Goal: Task Accomplishment & Management: Complete application form

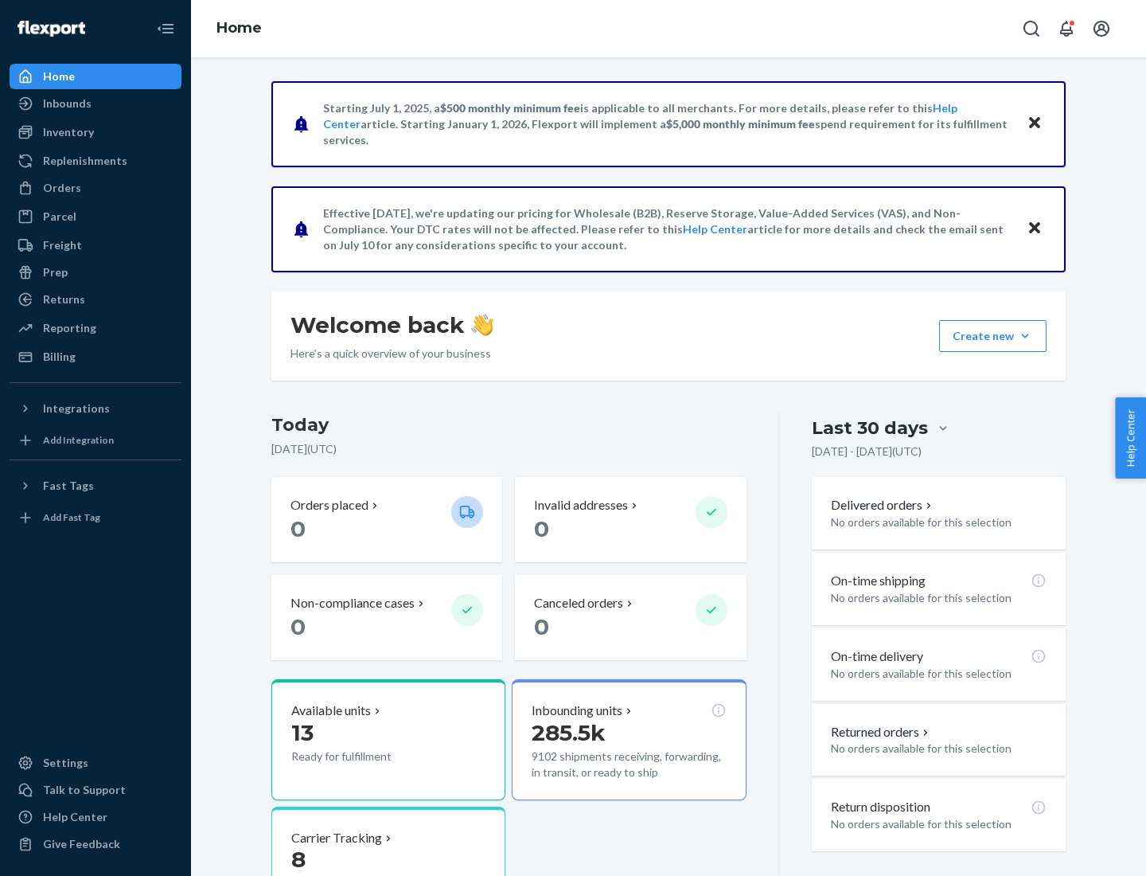
click at [1025, 336] on button "Create new Create new inbound Create new order Create new product" at bounding box center [992, 336] width 107 height 32
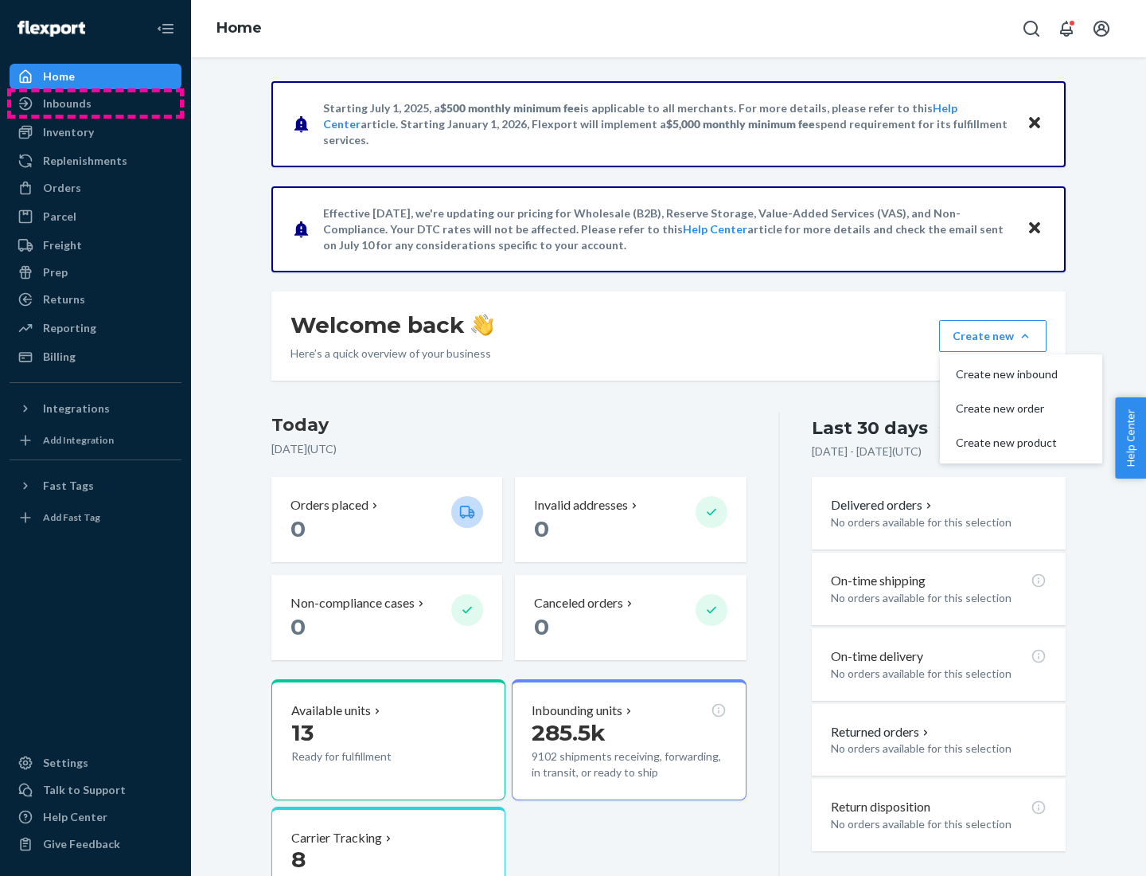
click at [96, 103] on div "Inbounds" at bounding box center [95, 103] width 169 height 22
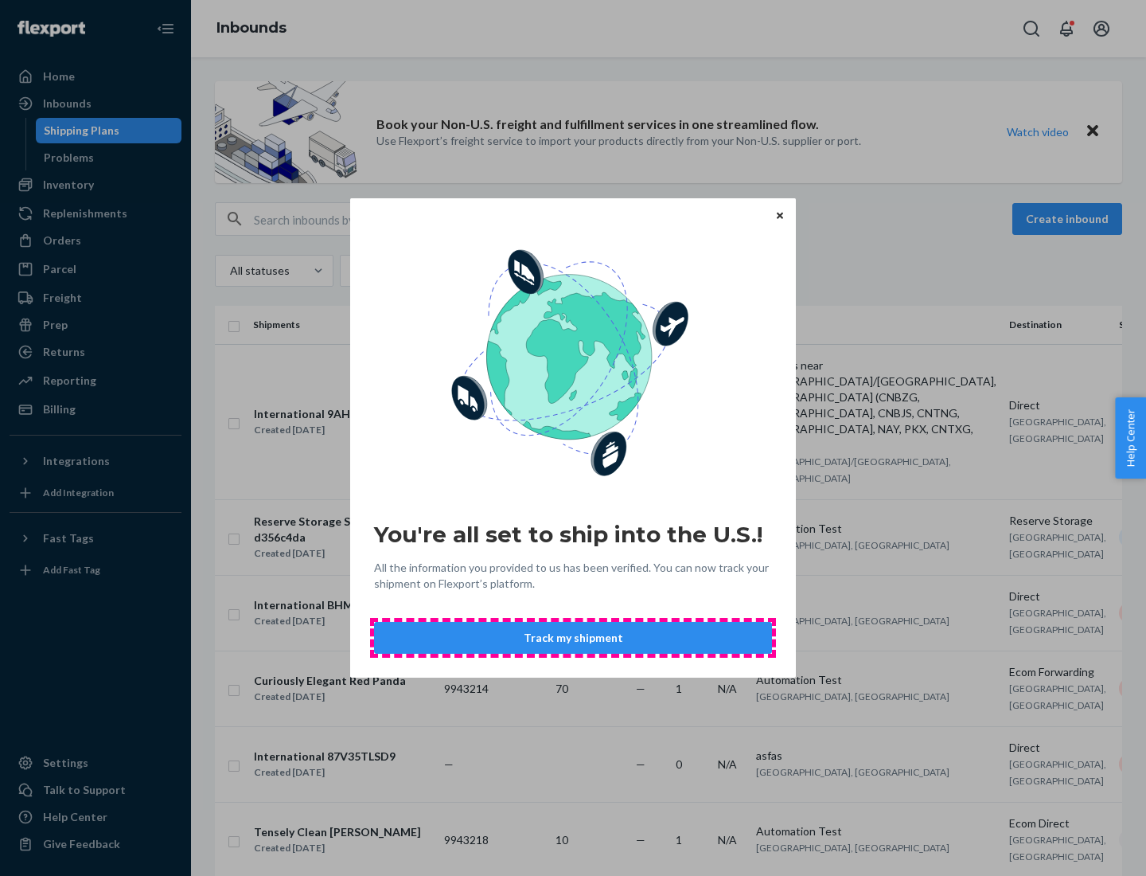
click at [573, 638] on button "Track my shipment" at bounding box center [573, 638] width 398 height 32
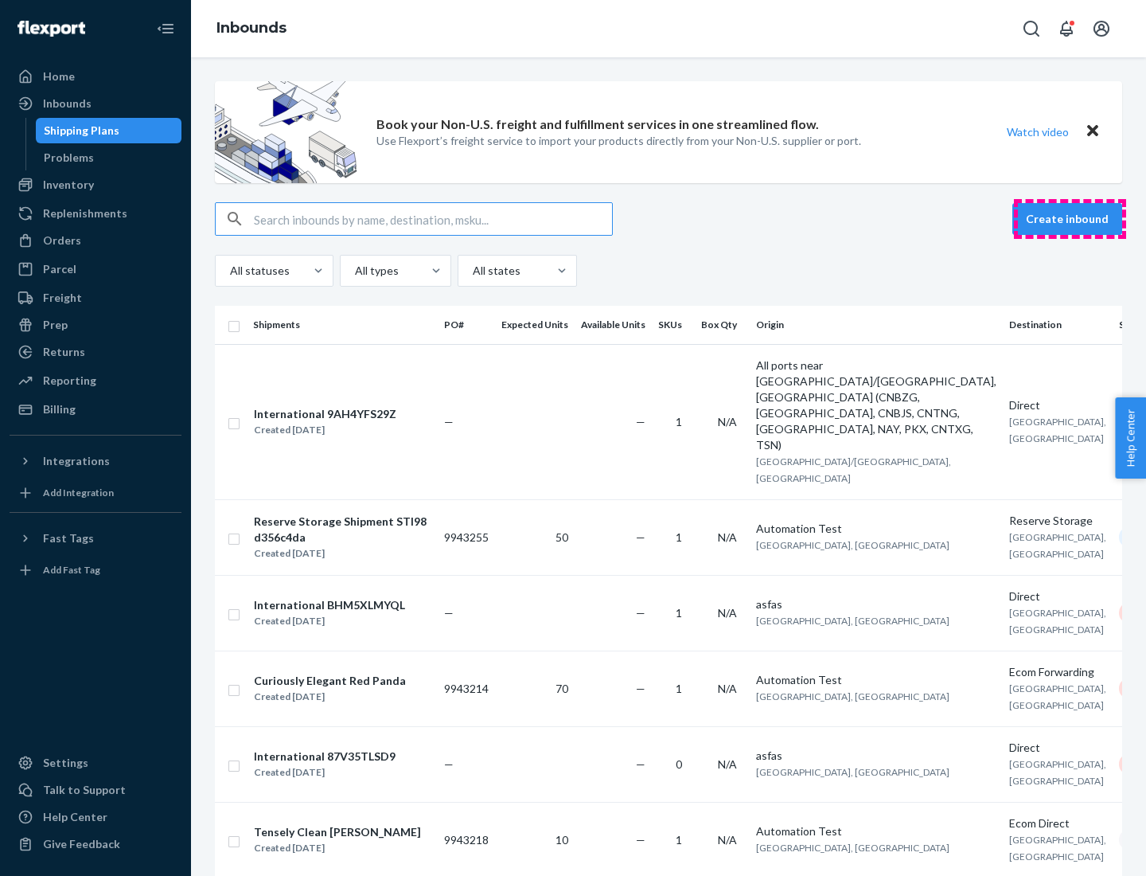
click at [1070, 219] on button "Create inbound" at bounding box center [1068, 219] width 110 height 32
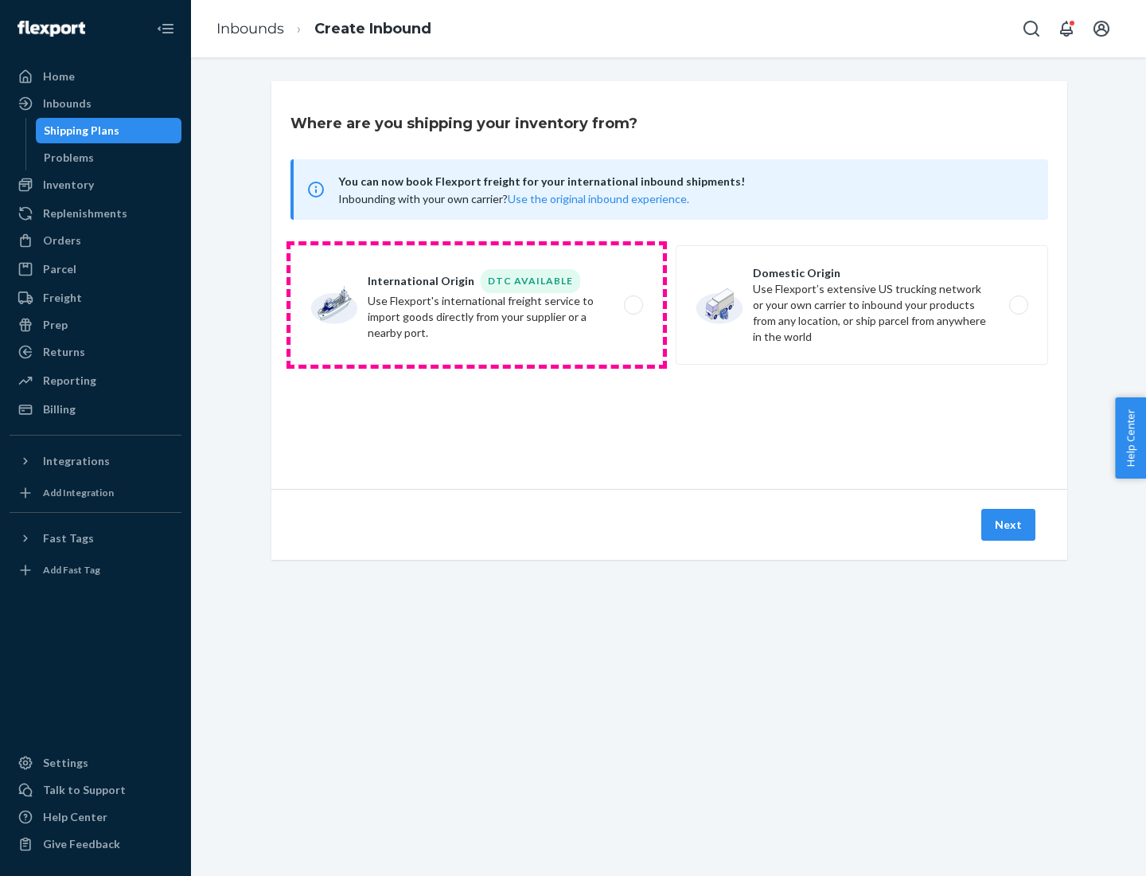
click at [477, 305] on label "International Origin DTC Available Use Flexport's international freight service…" at bounding box center [477, 304] width 373 height 119
click at [633, 305] on input "International Origin DTC Available Use Flexport's international freight service…" at bounding box center [638, 305] width 10 height 10
radio input "true"
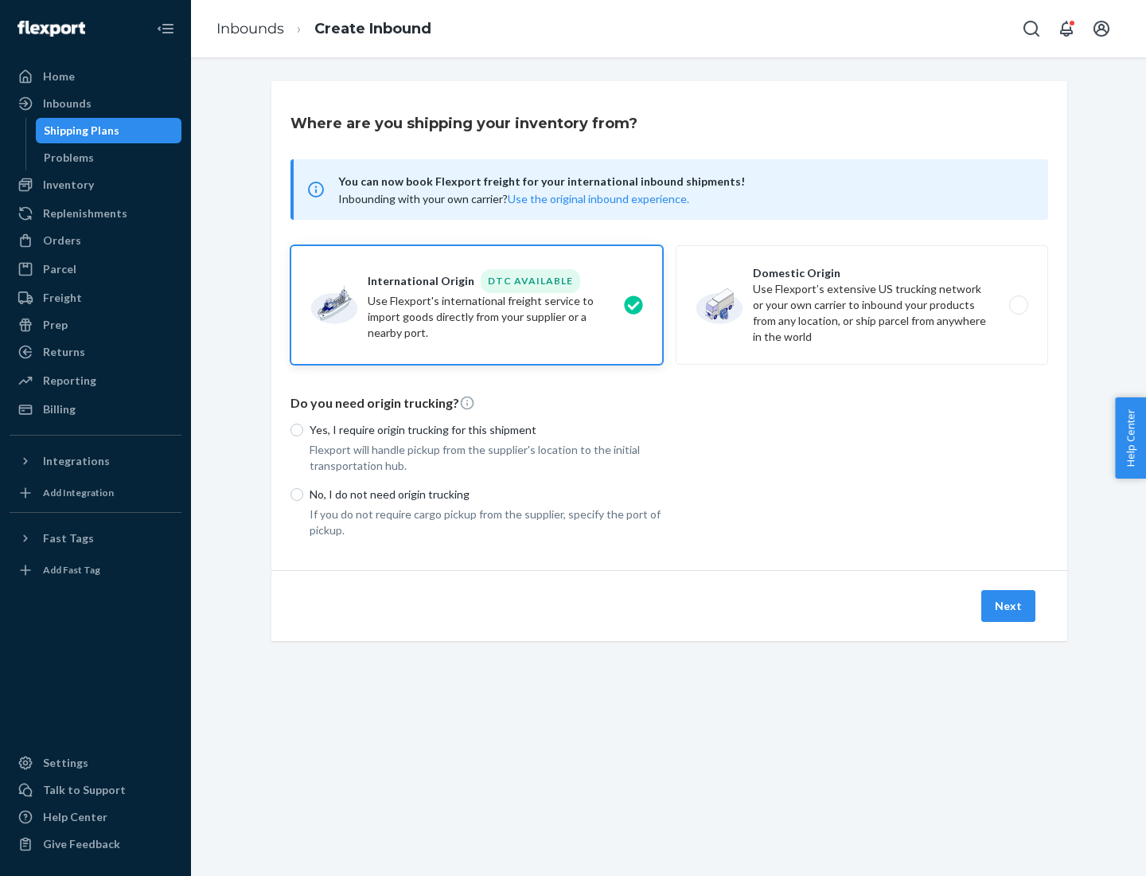
click at [486, 494] on p "No, I do not need origin trucking" at bounding box center [486, 494] width 353 height 16
click at [303, 494] on input "No, I do not need origin trucking" at bounding box center [297, 494] width 13 height 13
radio input "true"
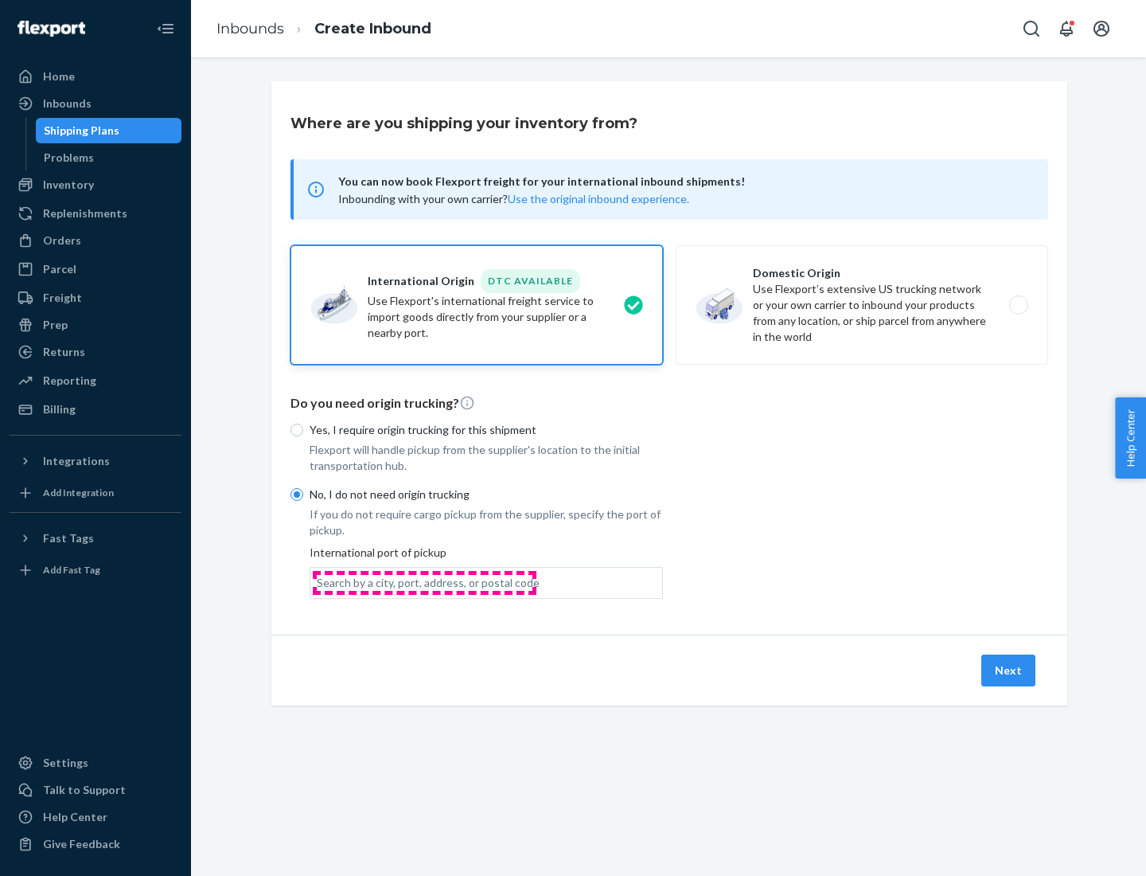
click at [424, 582] on div "Search by a city, port, address, or postal code" at bounding box center [428, 583] width 223 height 16
click at [318, 582] on input "Search by a city, port, address, or postal code" at bounding box center [318, 583] width 2 height 16
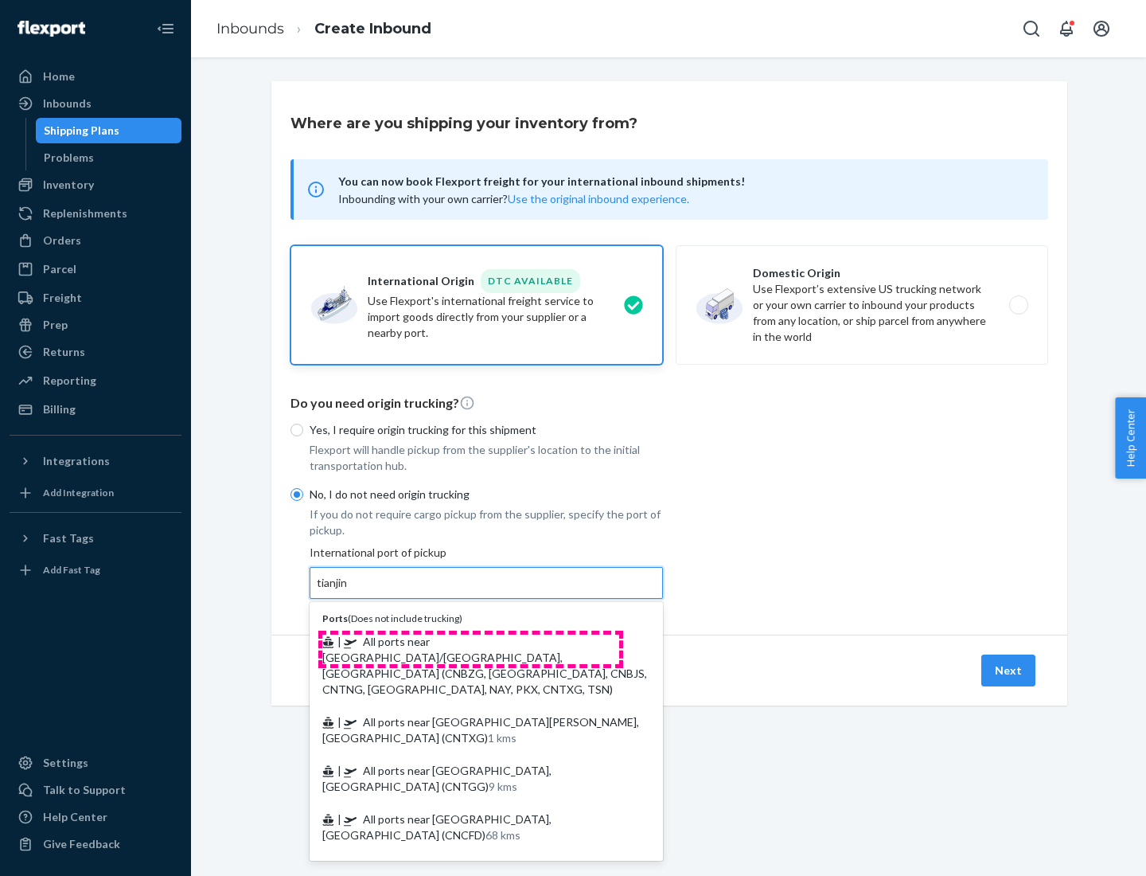
click at [471, 641] on span "| All ports near [GEOGRAPHIC_DATA]/[GEOGRAPHIC_DATA], [GEOGRAPHIC_DATA] (CNBZG,…" at bounding box center [484, 665] width 325 height 61
click at [349, 591] on input "tianjin" at bounding box center [333, 583] width 33 height 16
type input "All ports near [GEOGRAPHIC_DATA]/[GEOGRAPHIC_DATA], [GEOGRAPHIC_DATA] (CNBZG, […"
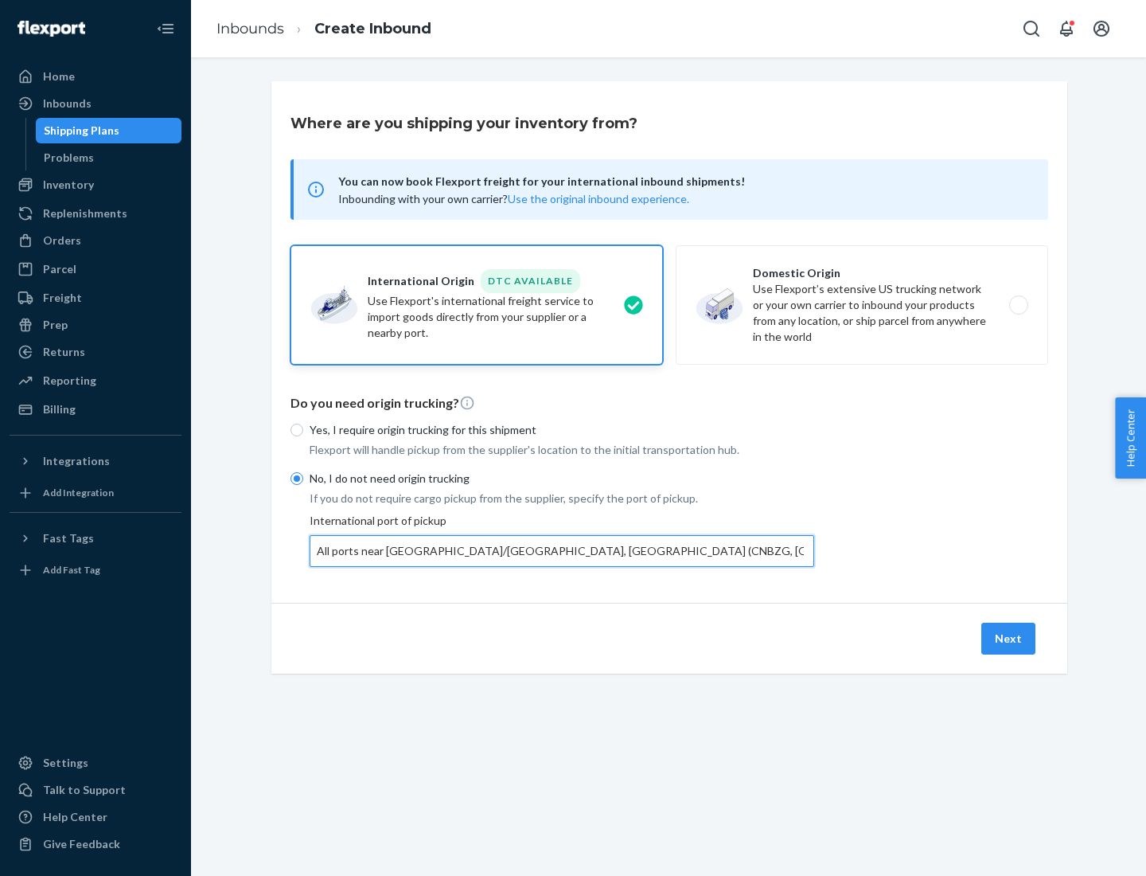
click at [1009, 638] on button "Next" at bounding box center [1009, 639] width 54 height 32
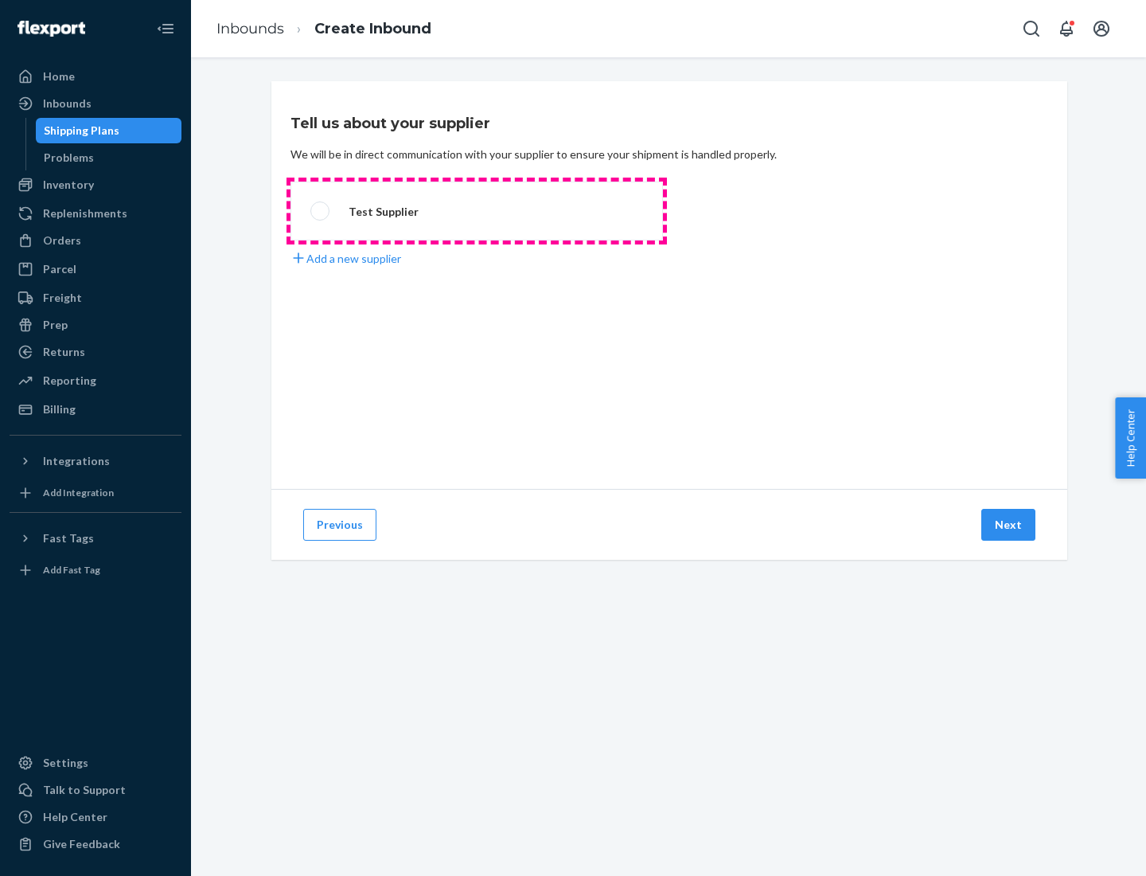
click at [477, 211] on label "Test Supplier" at bounding box center [477, 211] width 373 height 59
click at [321, 211] on input "Test Supplier" at bounding box center [315, 211] width 10 height 10
radio input "true"
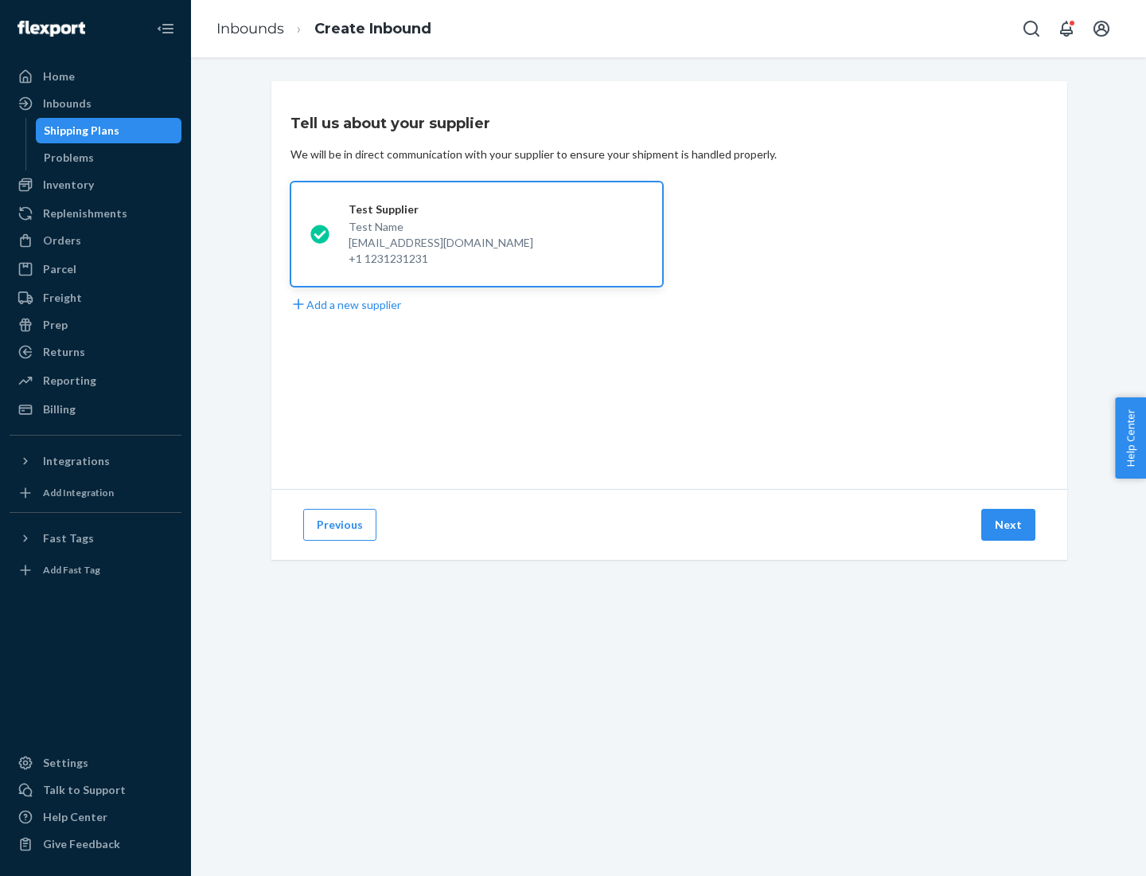
click at [1009, 525] on button "Next" at bounding box center [1009, 525] width 54 height 32
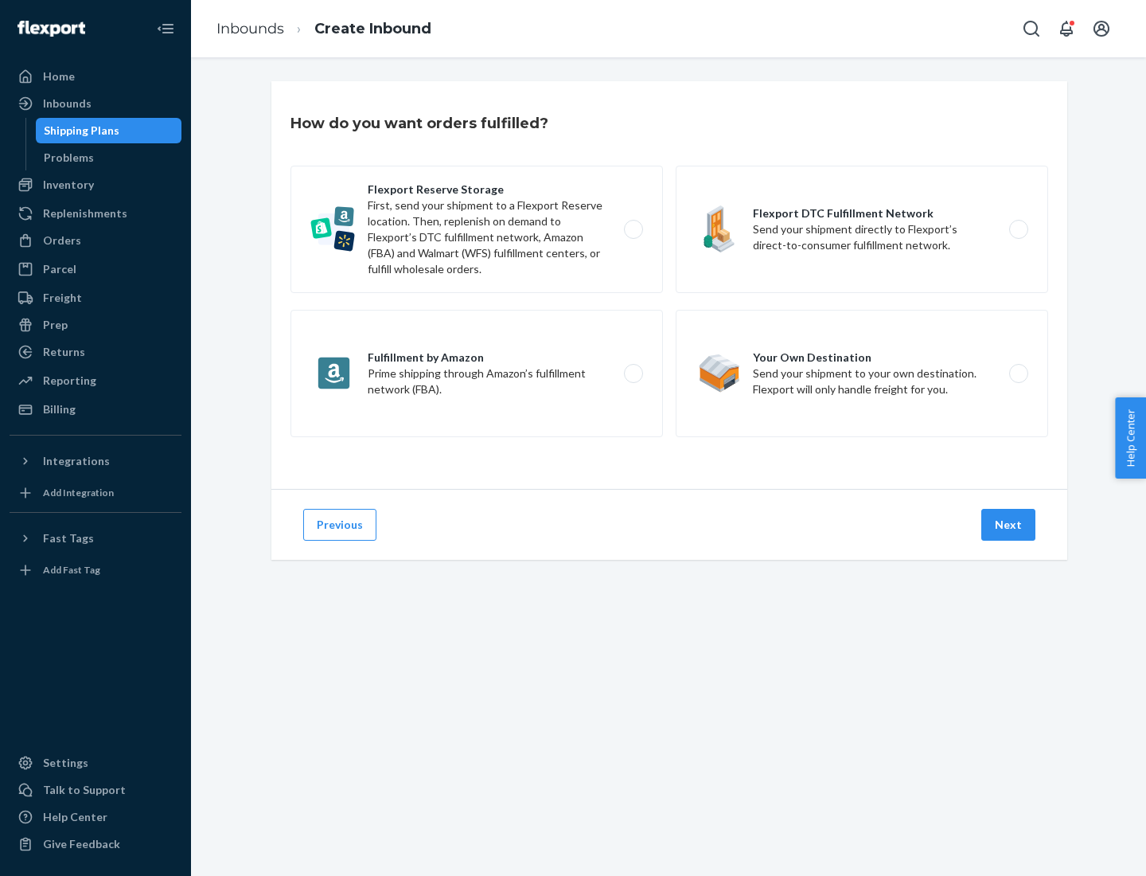
click at [477, 229] on label "Flexport Reserve Storage First, send your shipment to a Flexport Reserve locati…" at bounding box center [477, 229] width 373 height 127
click at [633, 229] on input "Flexport Reserve Storage First, send your shipment to a Flexport Reserve locati…" at bounding box center [638, 230] width 10 height 10
radio input "true"
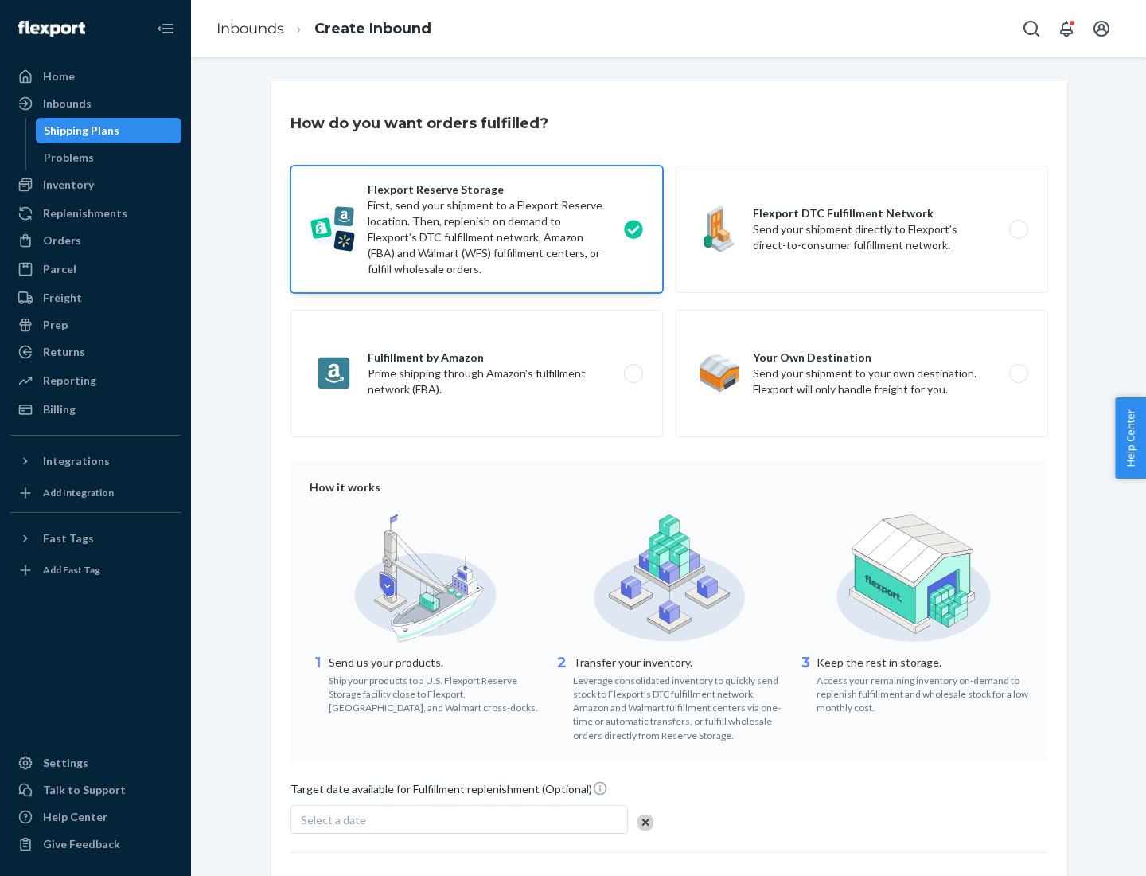
scroll to position [131, 0]
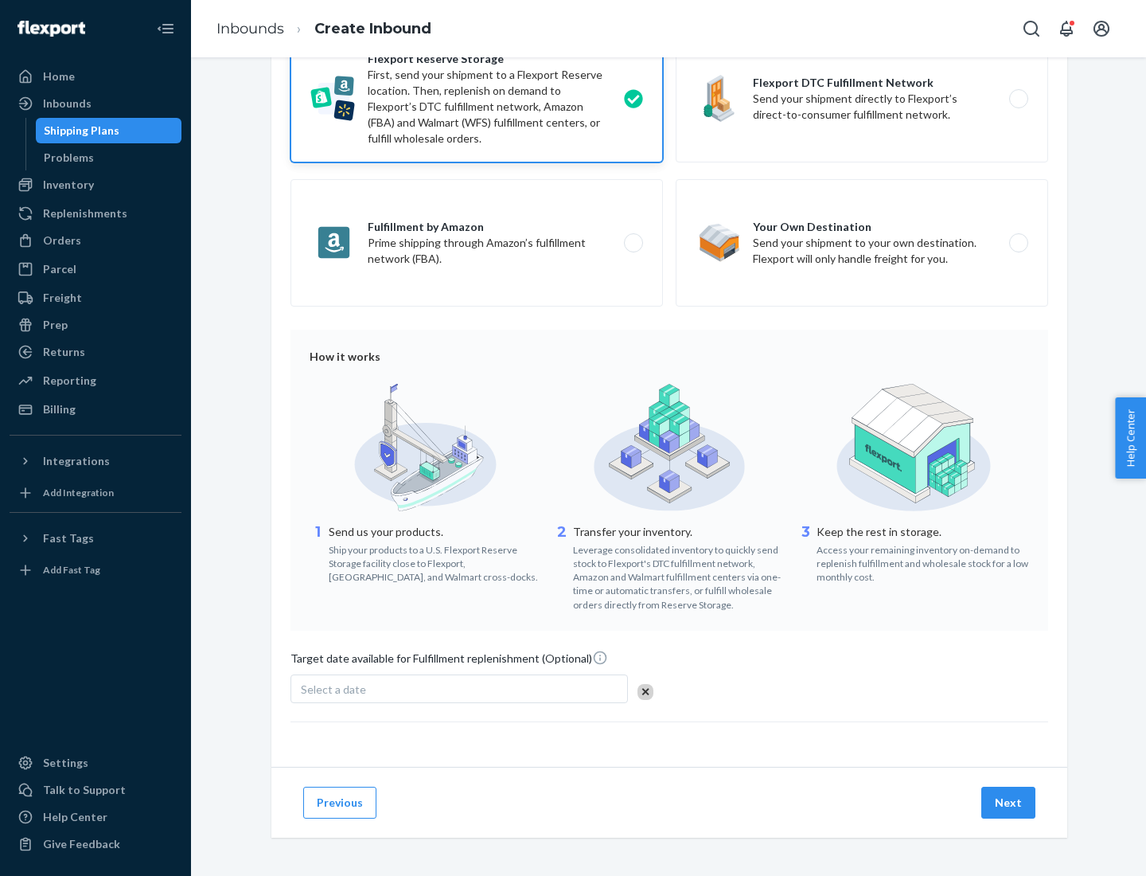
click at [1009, 802] on button "Next" at bounding box center [1009, 803] width 54 height 32
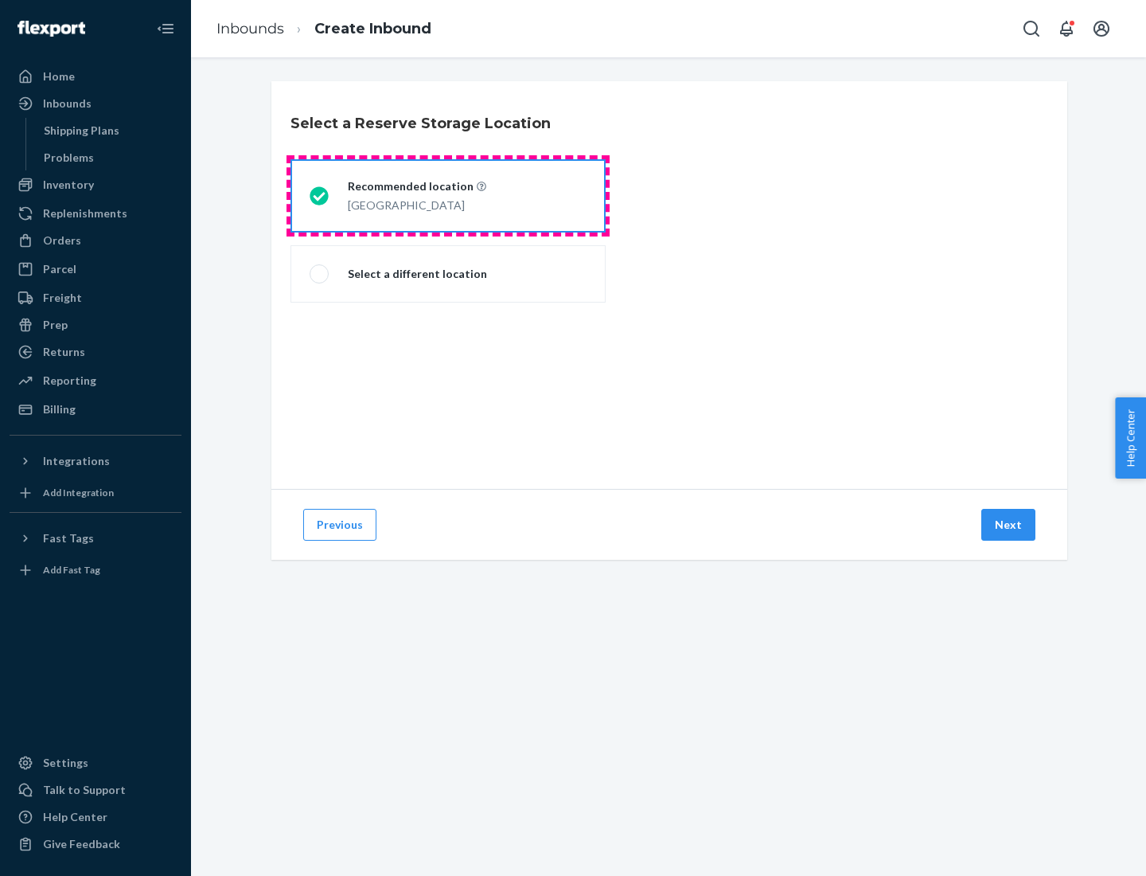
click at [448, 196] on div "[GEOGRAPHIC_DATA]" at bounding box center [417, 203] width 139 height 19
click at [320, 196] on input "Recommended location [GEOGRAPHIC_DATA]" at bounding box center [315, 196] width 10 height 10
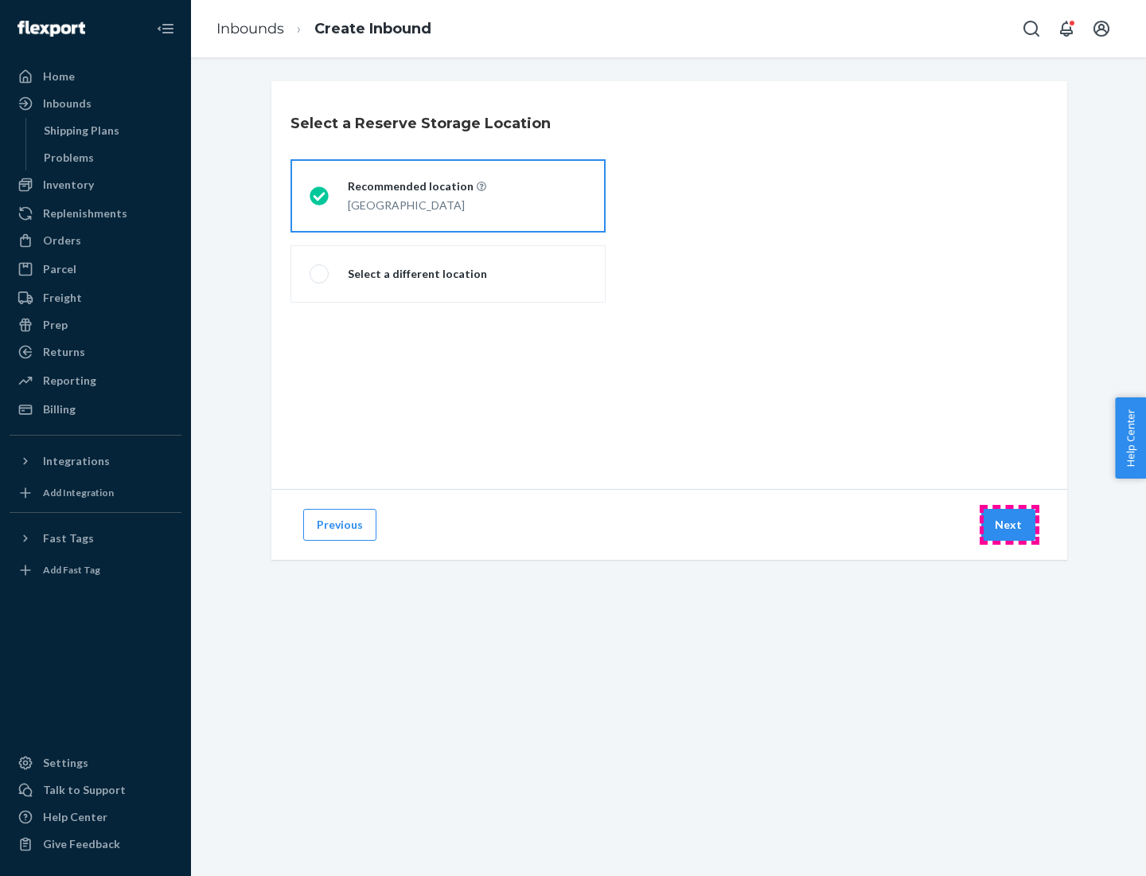
click at [1009, 525] on button "Next" at bounding box center [1009, 525] width 54 height 32
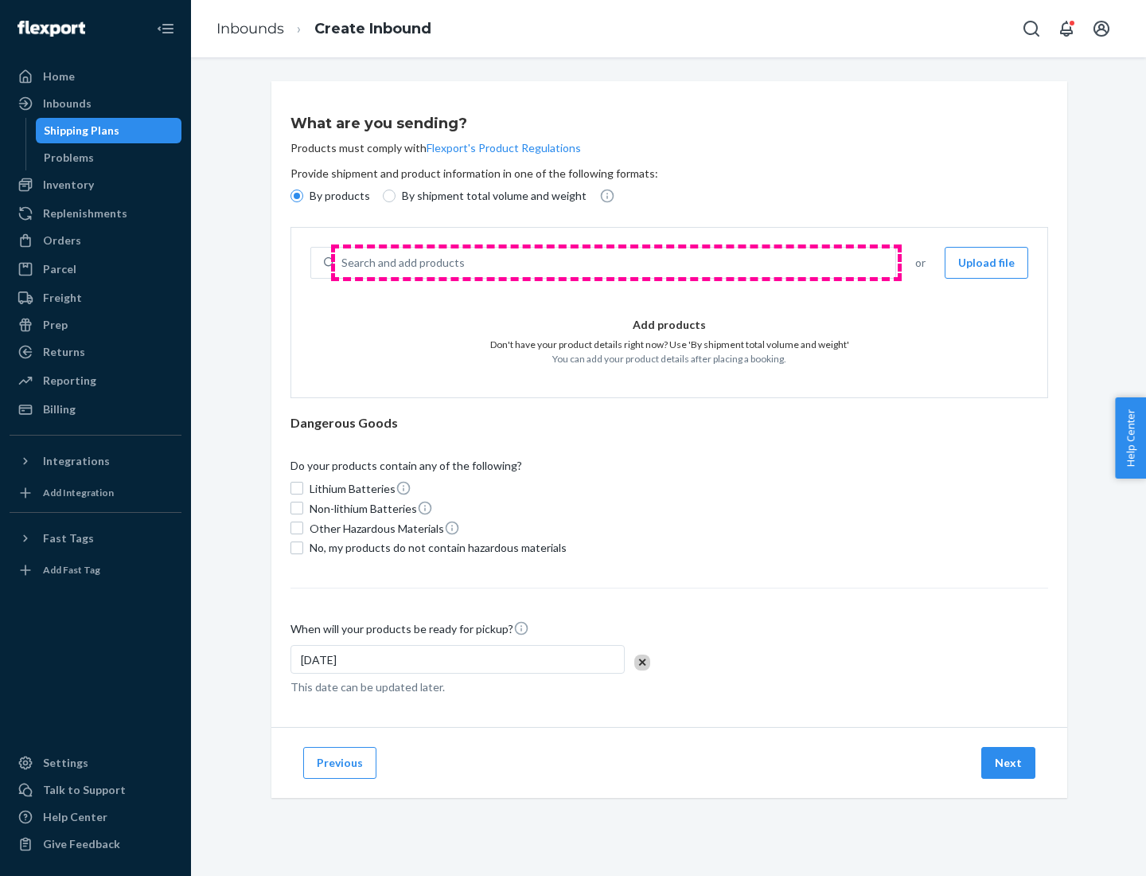
click at [616, 263] on div "Search and add products" at bounding box center [615, 262] width 560 height 29
click at [343, 263] on input "Search and add products" at bounding box center [343, 263] width 2 height 16
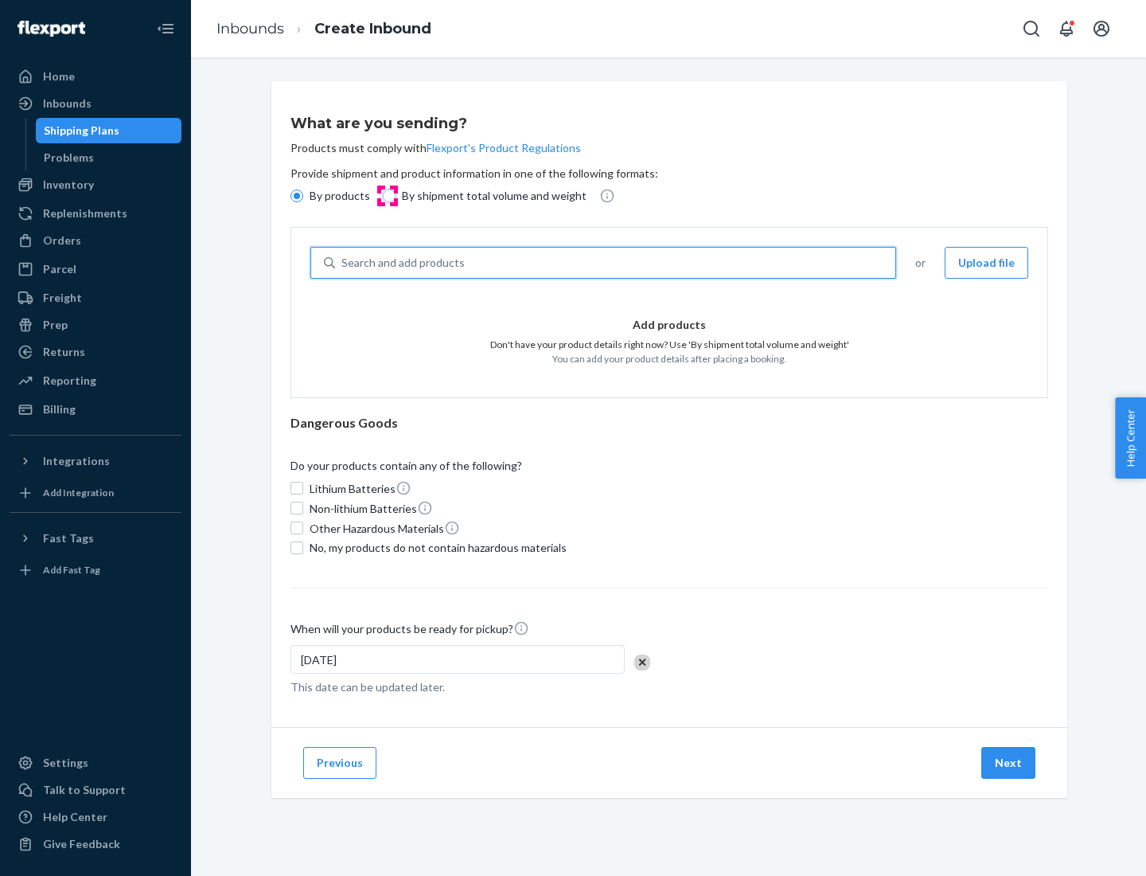
click at [387, 196] on input "By shipment total volume and weight" at bounding box center [389, 195] width 13 height 13
radio input "true"
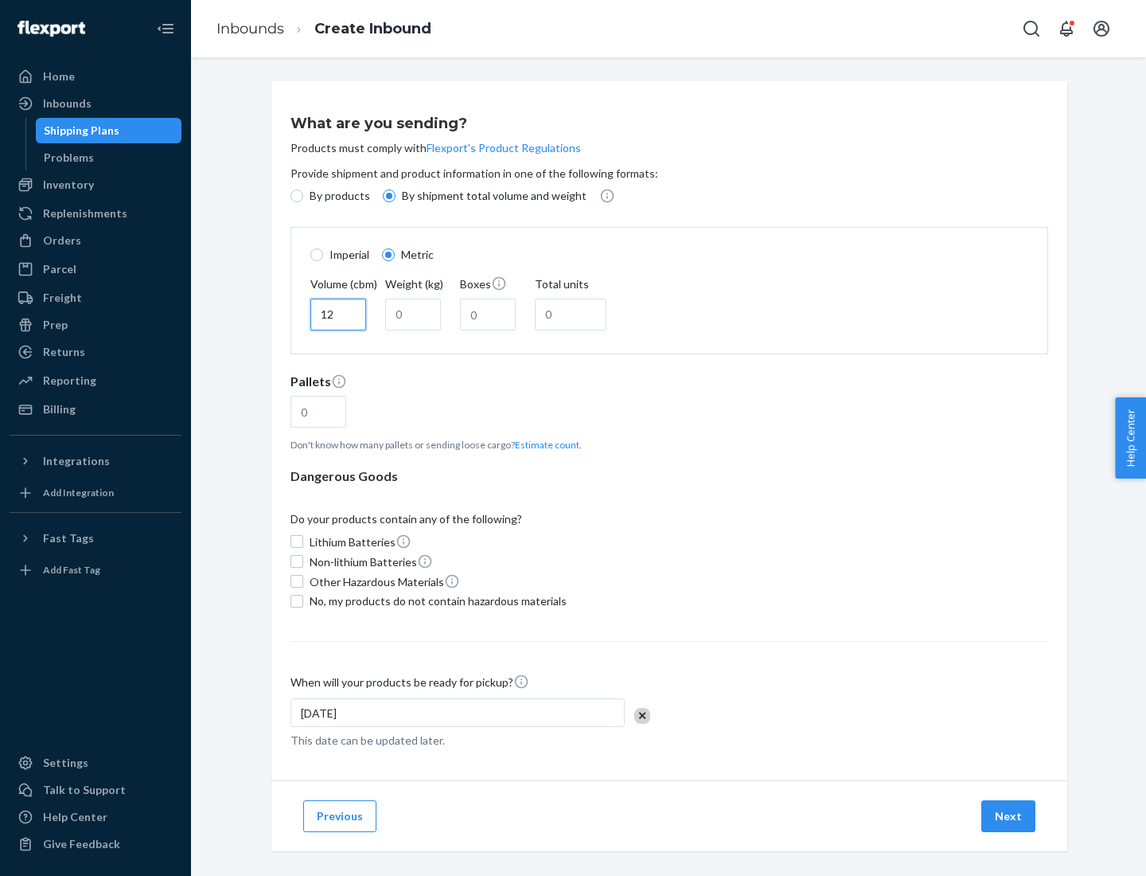
type input "12"
type input "22"
type input "222"
type input "121"
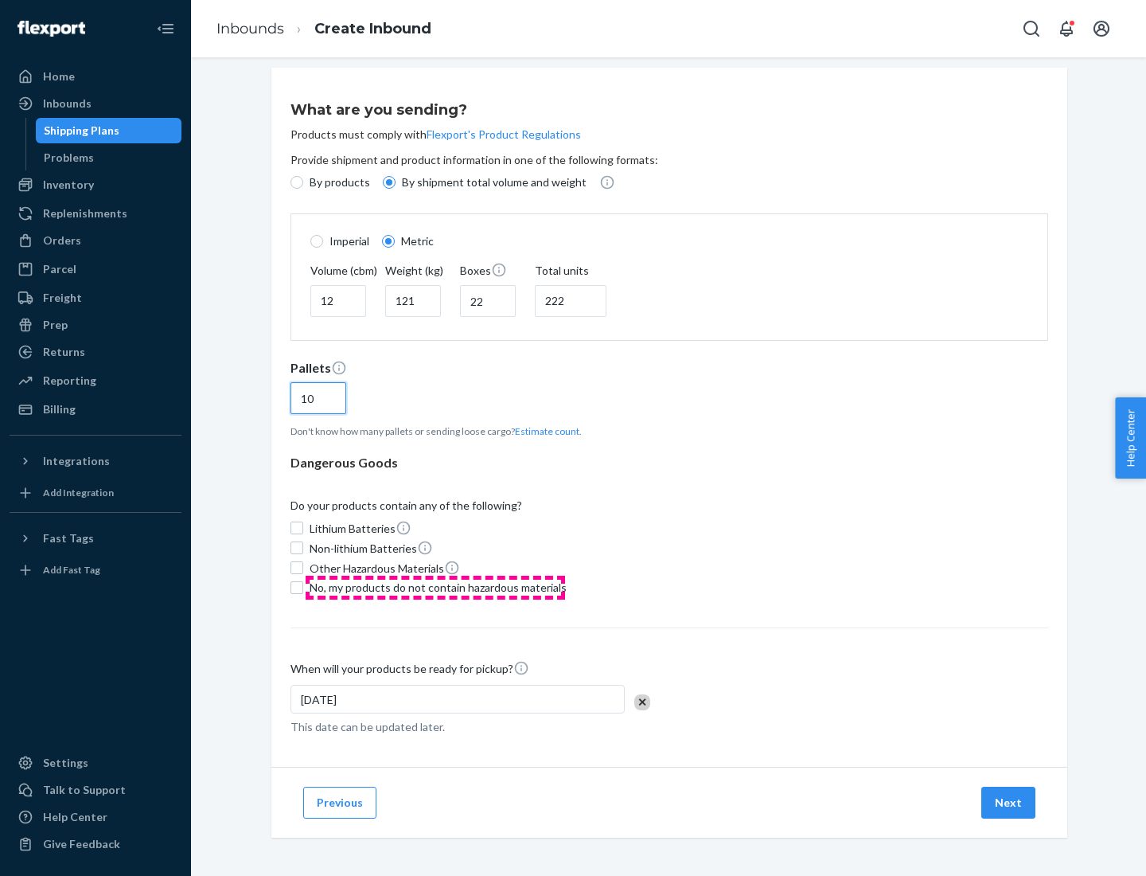
type input "10"
click at [435, 587] on span "No, my products do not contain hazardous materials" at bounding box center [438, 588] width 257 height 16
click at [303, 587] on input "No, my products do not contain hazardous materials" at bounding box center [297, 587] width 13 height 13
checkbox input "true"
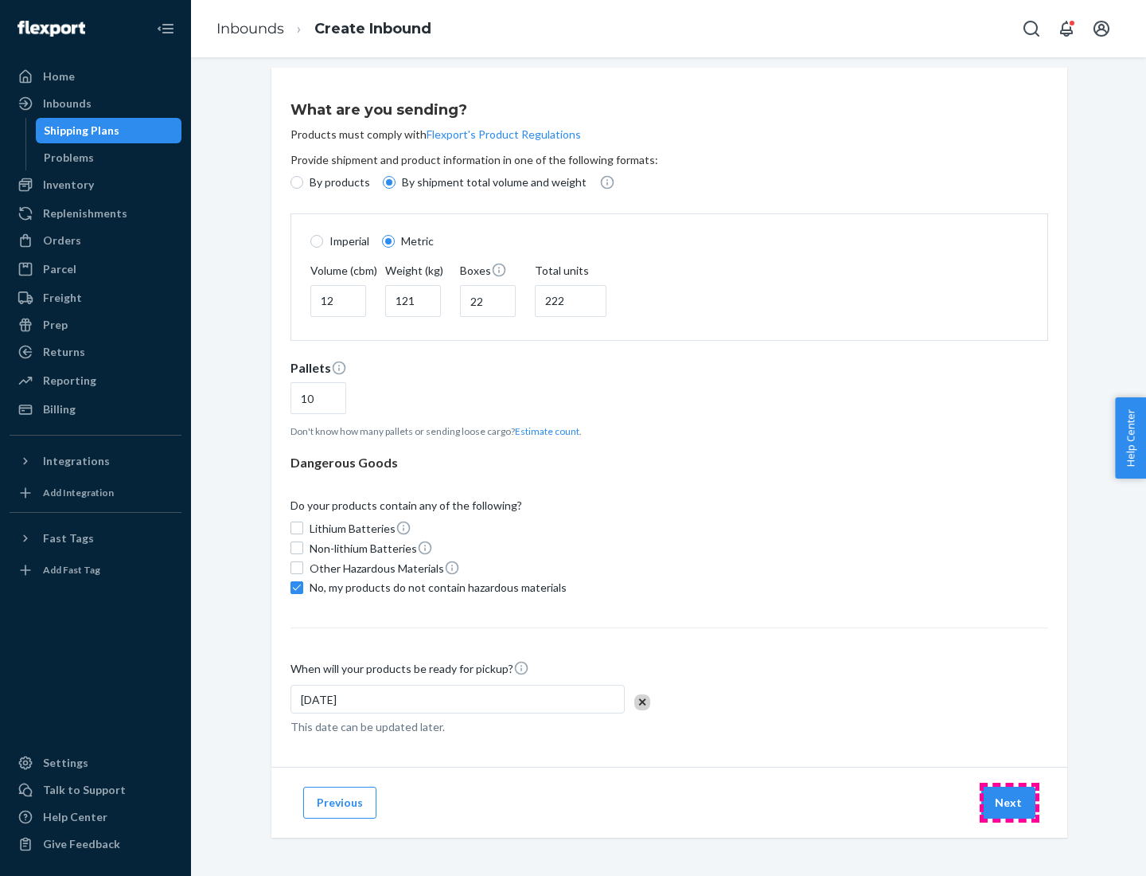
click at [1009, 802] on button "Next" at bounding box center [1009, 803] width 54 height 32
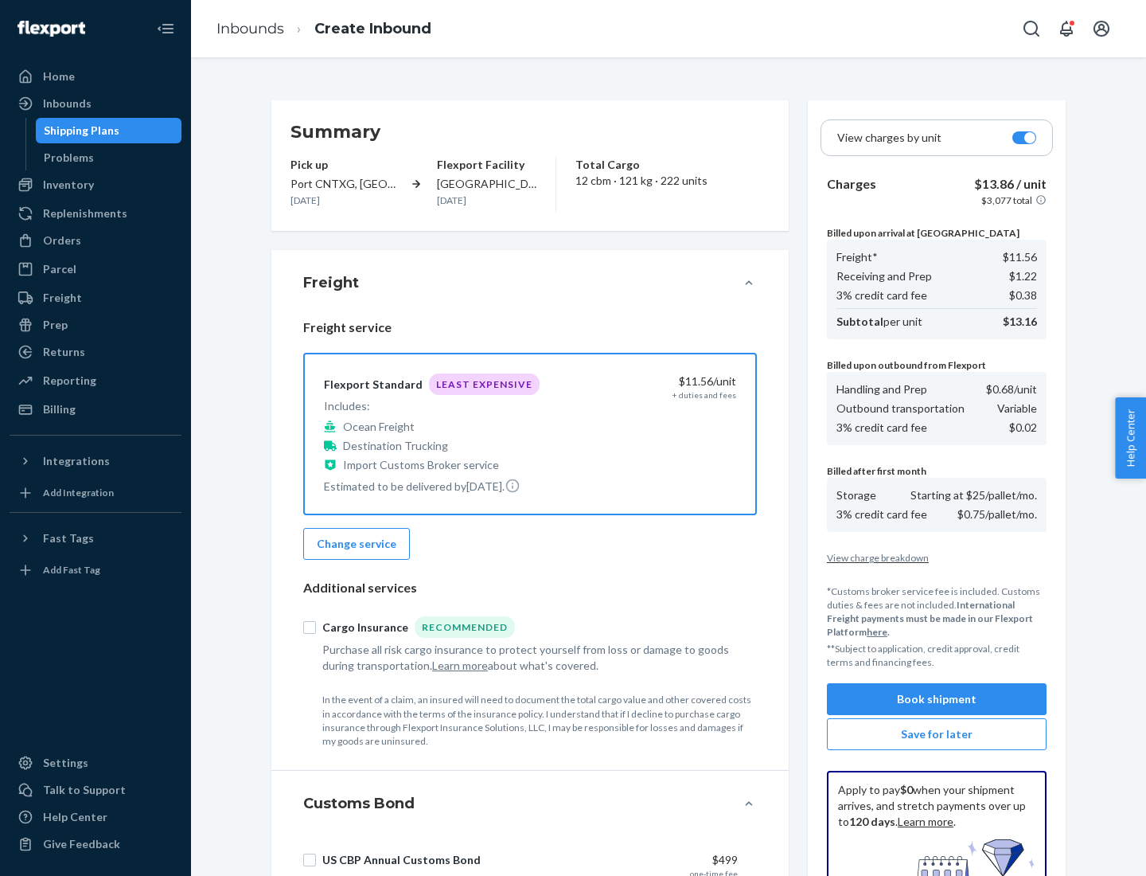
scroll to position [232, 0]
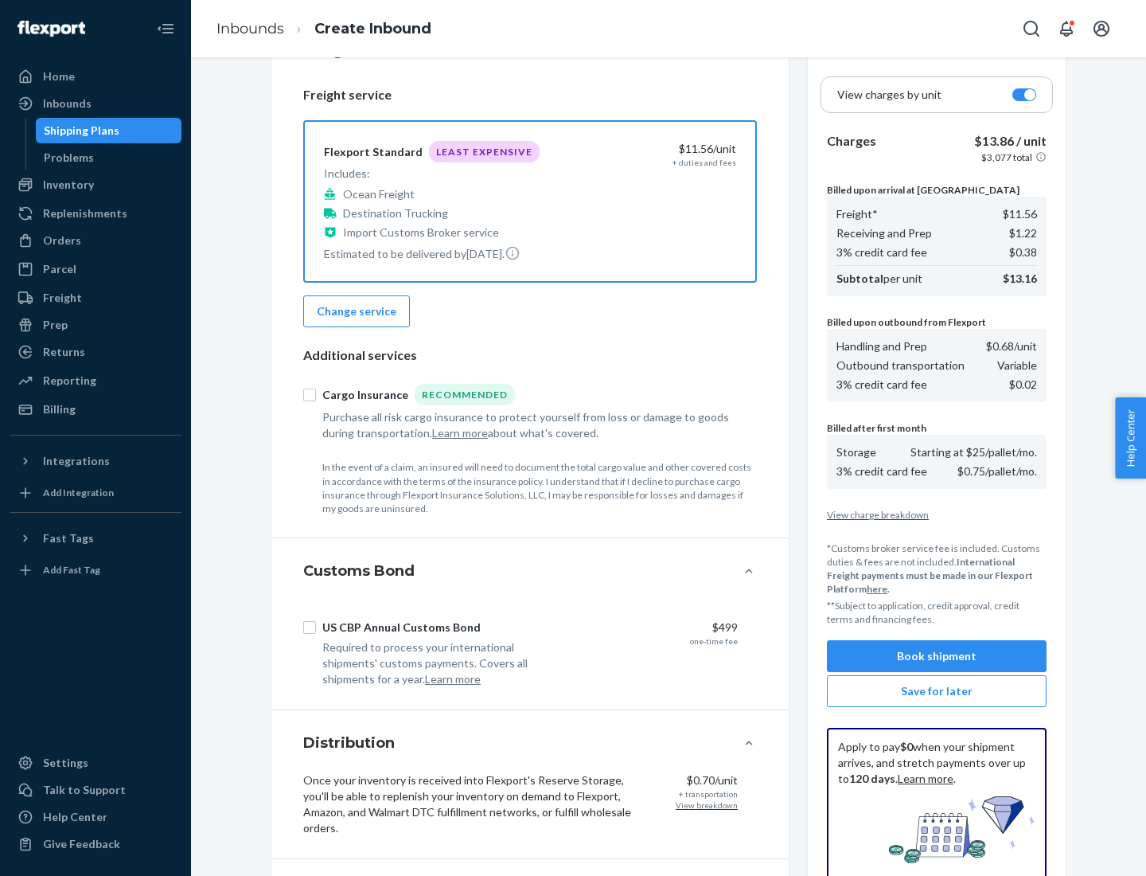
click at [937, 656] on button "Book shipment" at bounding box center [937, 656] width 220 height 32
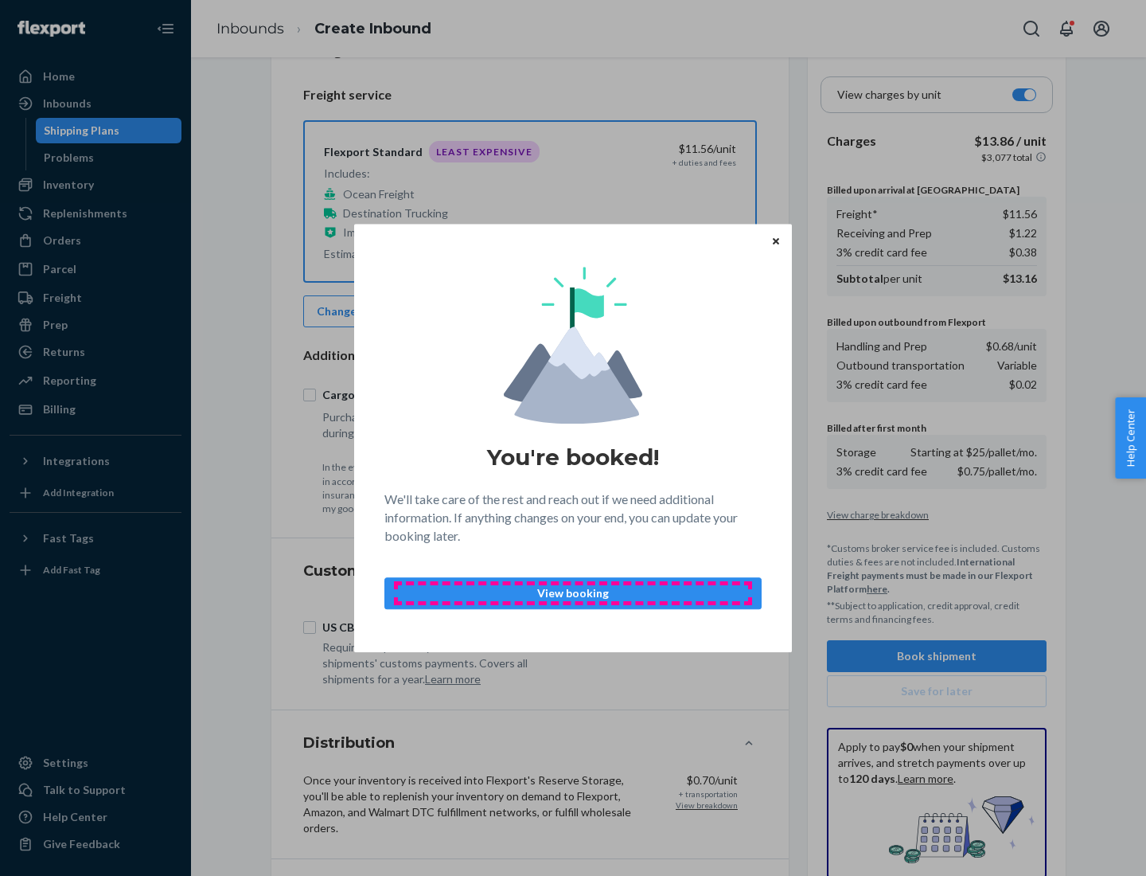
click at [573, 592] on p "View booking" at bounding box center [573, 593] width 350 height 16
